Goal: Information Seeking & Learning: Check status

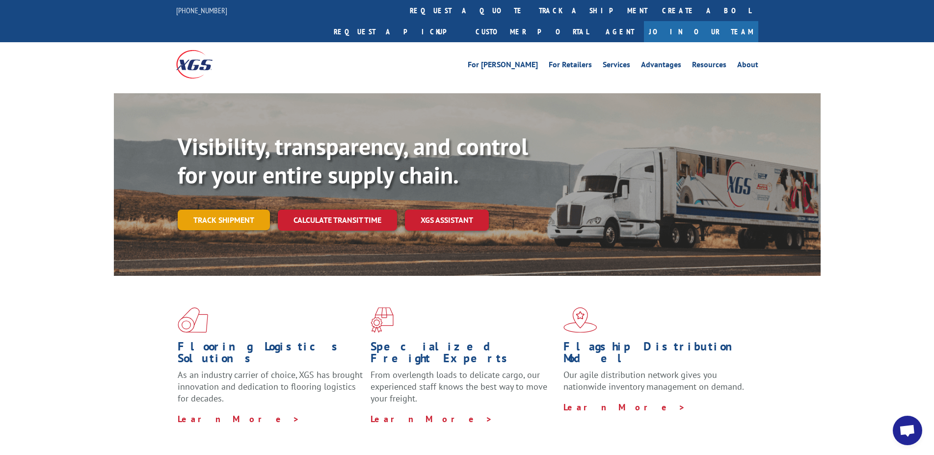
click at [215, 210] on link "Track shipment" at bounding box center [224, 220] width 92 height 21
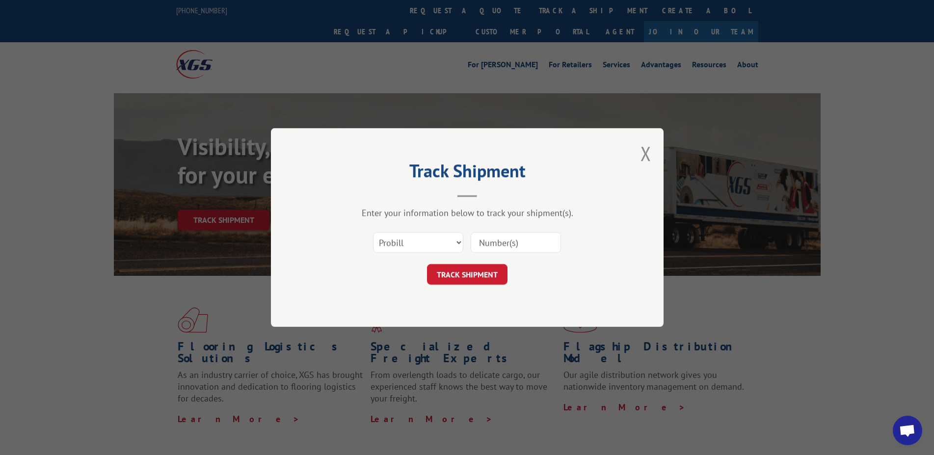
click at [511, 249] on input at bounding box center [516, 242] width 90 height 21
type input "17156720"
click at [474, 276] on button "TRACK SHIPMENT" at bounding box center [467, 274] width 81 height 21
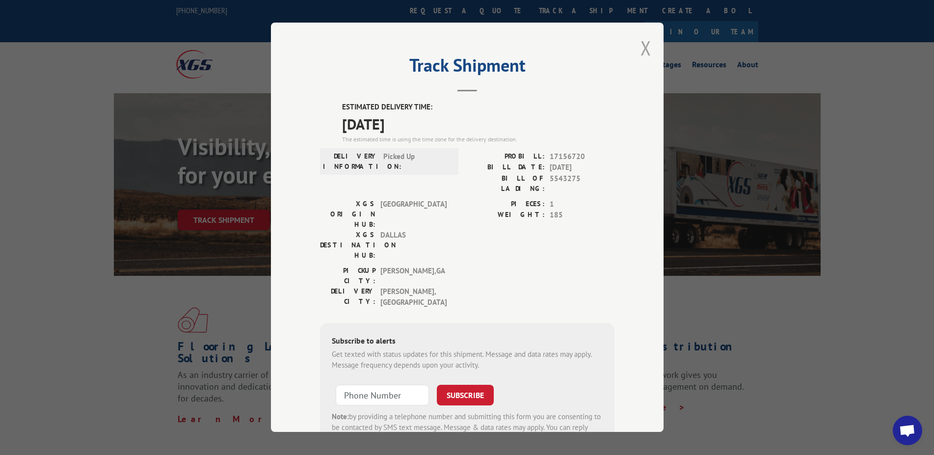
click at [641, 45] on button "Close modal" at bounding box center [646, 48] width 11 height 26
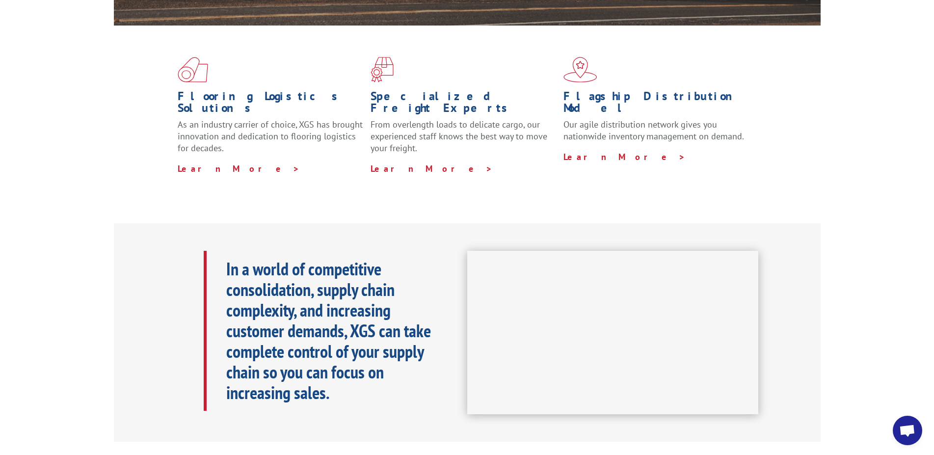
scroll to position [50, 0]
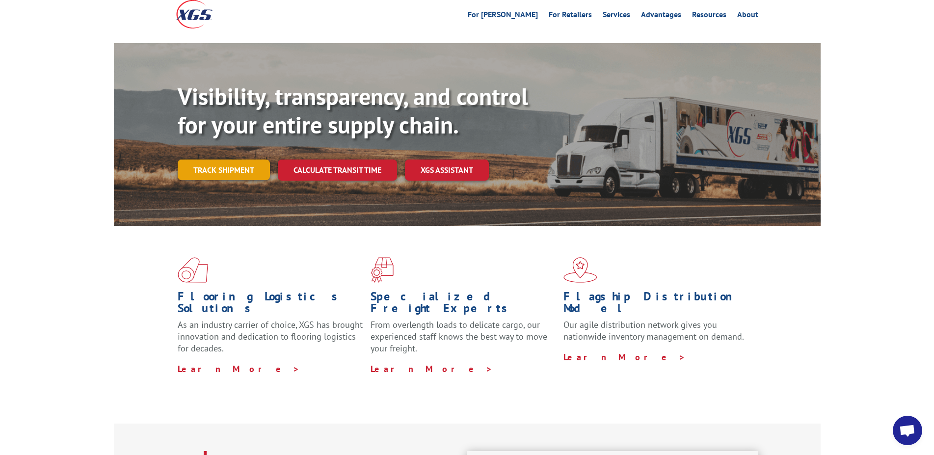
click at [217, 160] on link "Track shipment" at bounding box center [224, 170] width 92 height 21
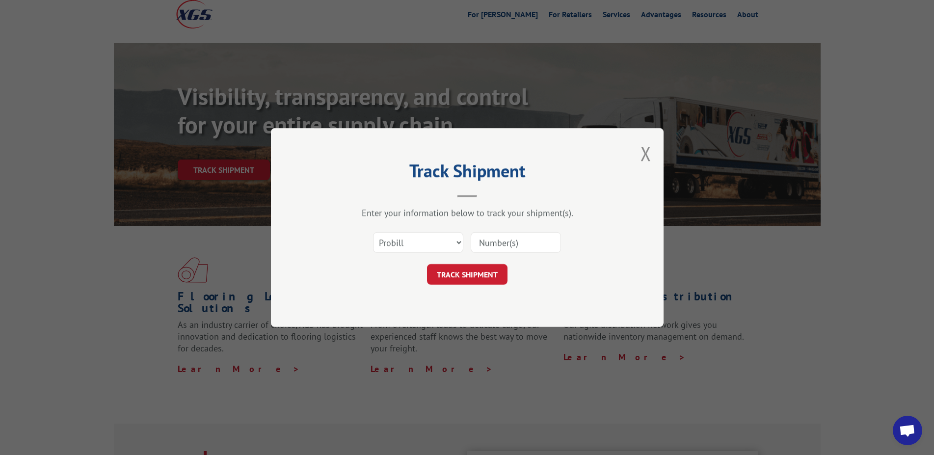
click at [489, 247] on input at bounding box center [516, 242] width 90 height 21
type input "17156682"
click at [472, 270] on button "TRACK SHIPMENT" at bounding box center [467, 274] width 81 height 21
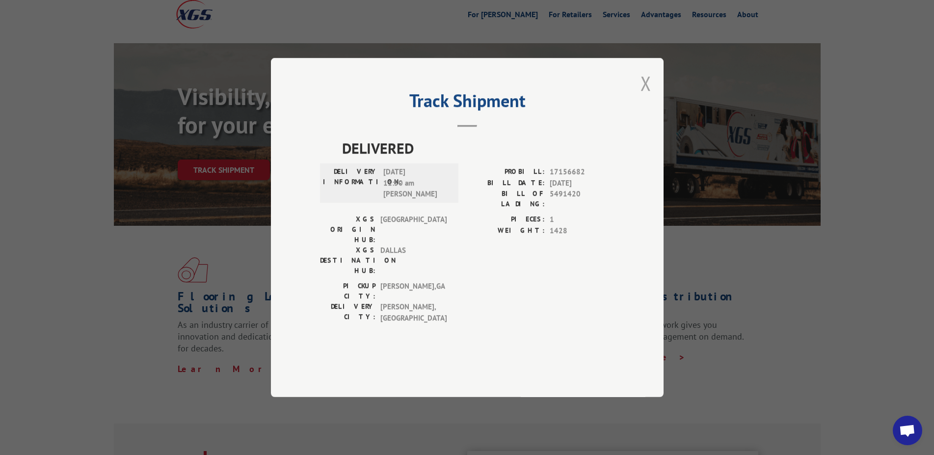
click at [644, 96] on button "Close modal" at bounding box center [646, 83] width 11 height 26
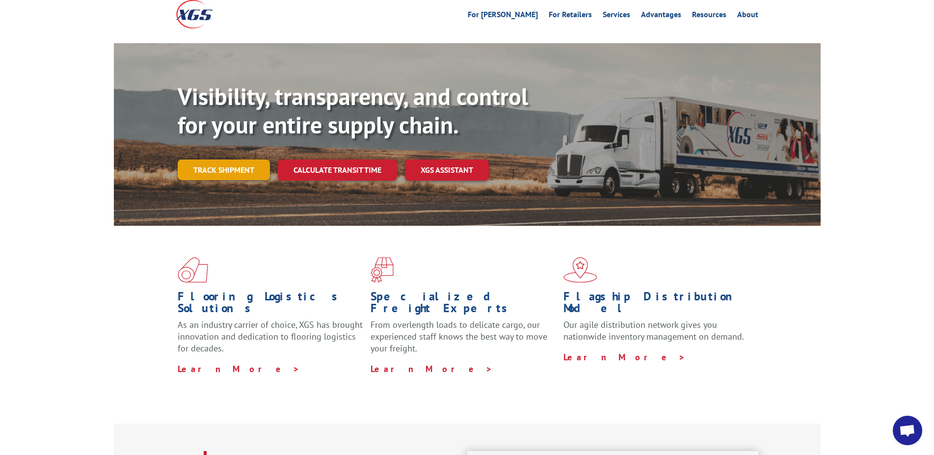
click at [230, 160] on link "Track shipment" at bounding box center [224, 170] width 92 height 21
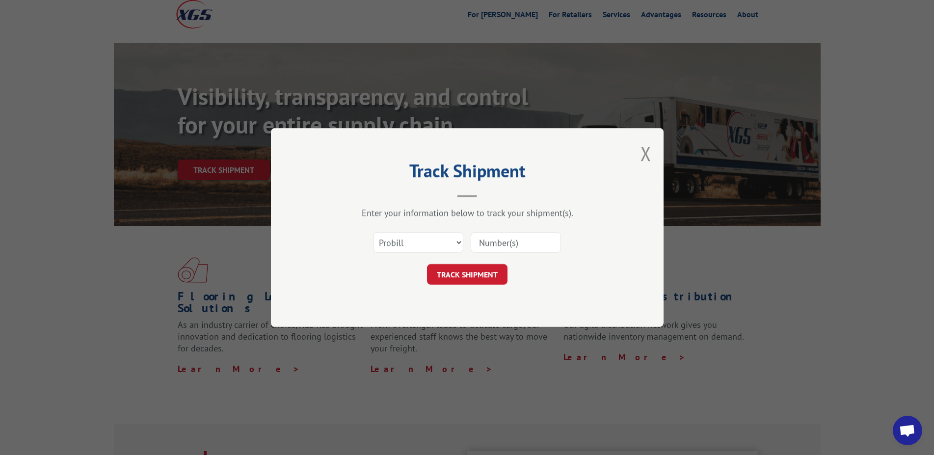
click at [493, 241] on input at bounding box center [516, 242] width 90 height 21
type input "17156720"
click at [462, 272] on button "TRACK SHIPMENT" at bounding box center [467, 274] width 81 height 21
